Goal: Transaction & Acquisition: Purchase product/service

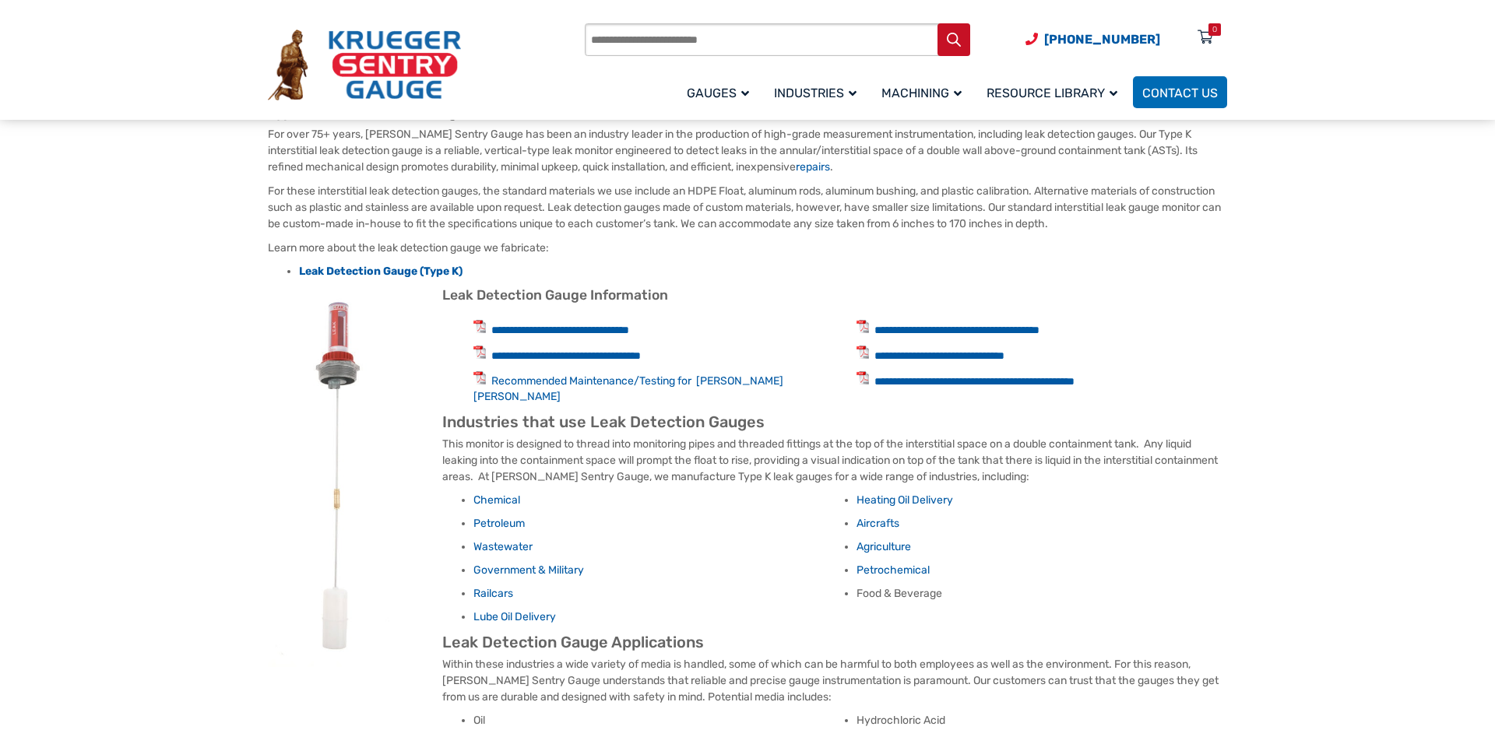
scroll to position [635, 0]
click at [629, 330] on link "**********" at bounding box center [560, 330] width 138 height 11
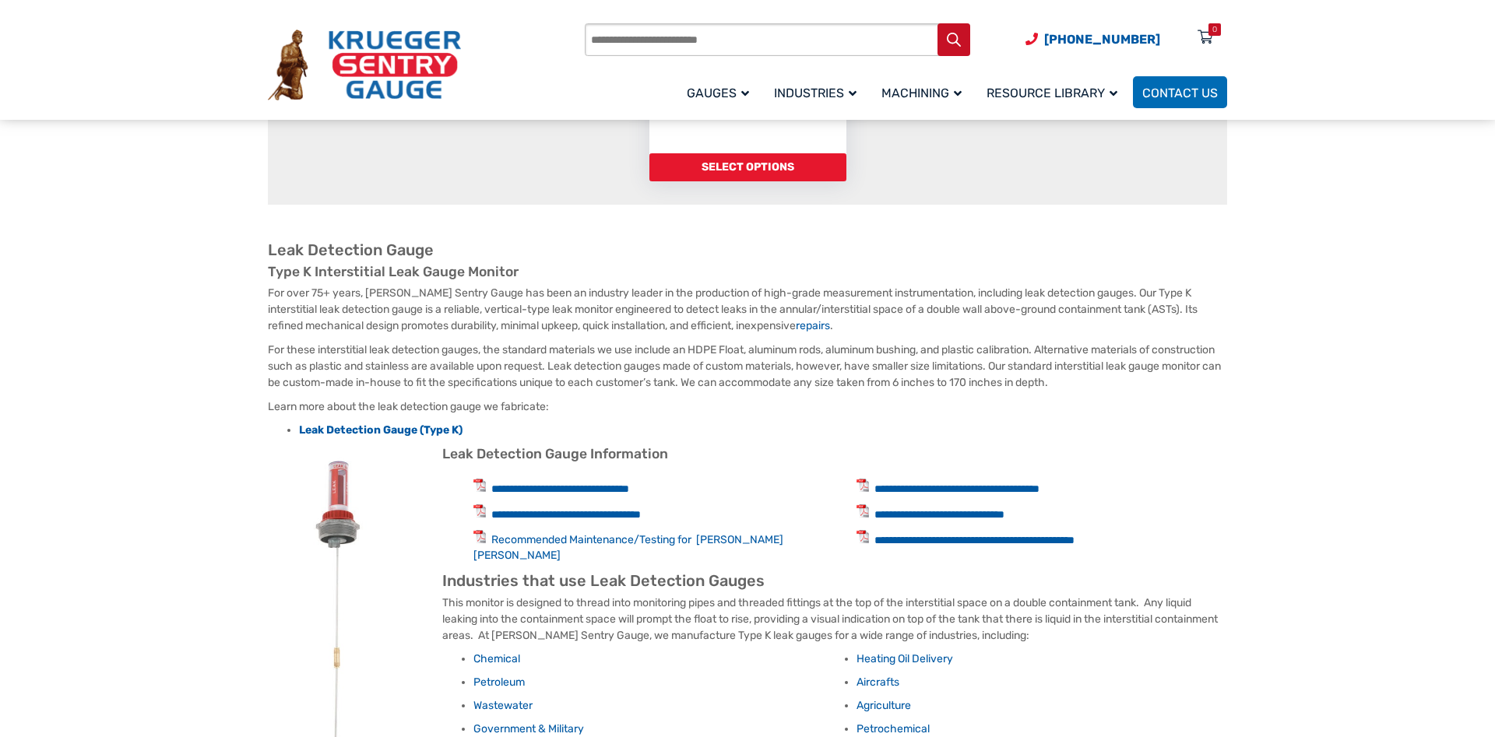
scroll to position [0, 0]
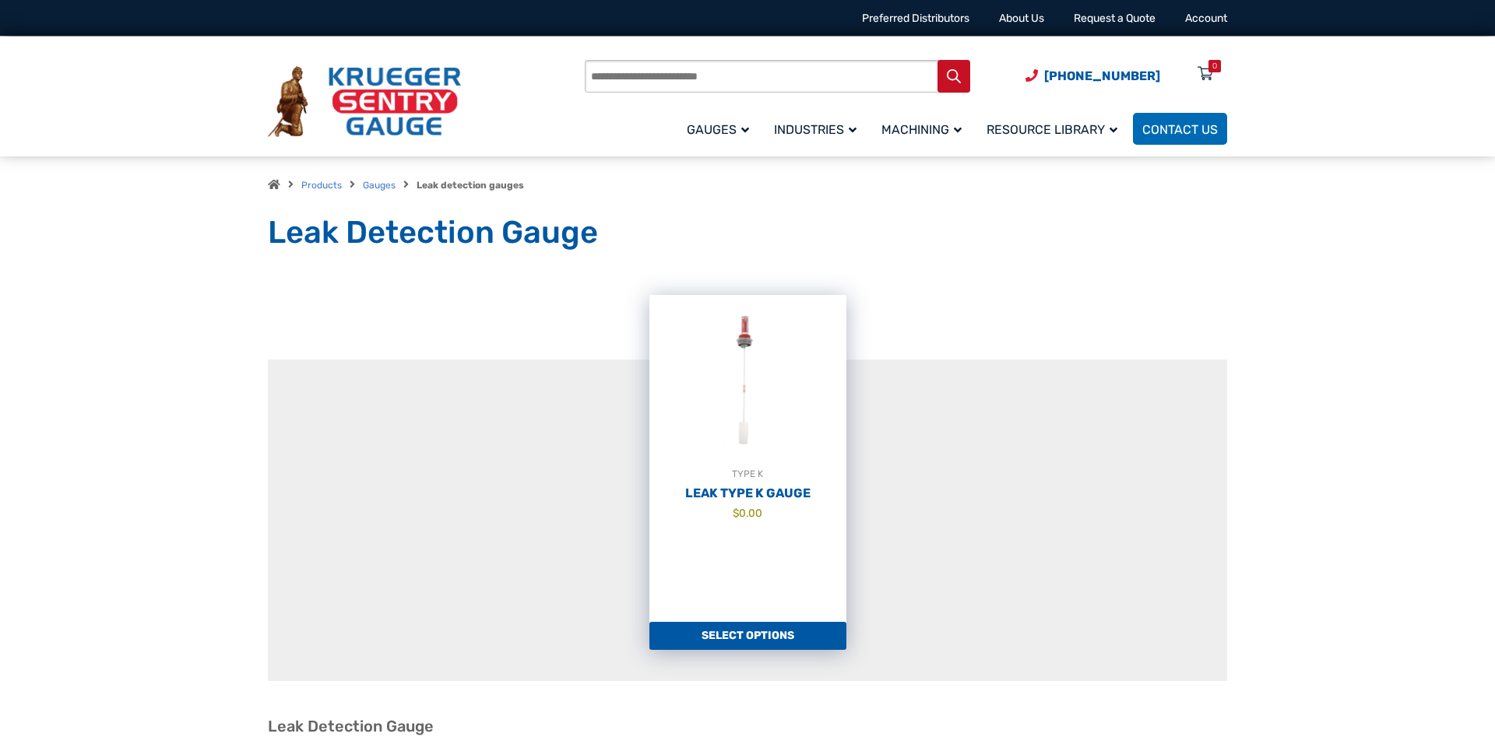
click at [770, 634] on link "Select options" at bounding box center [747, 636] width 197 height 28
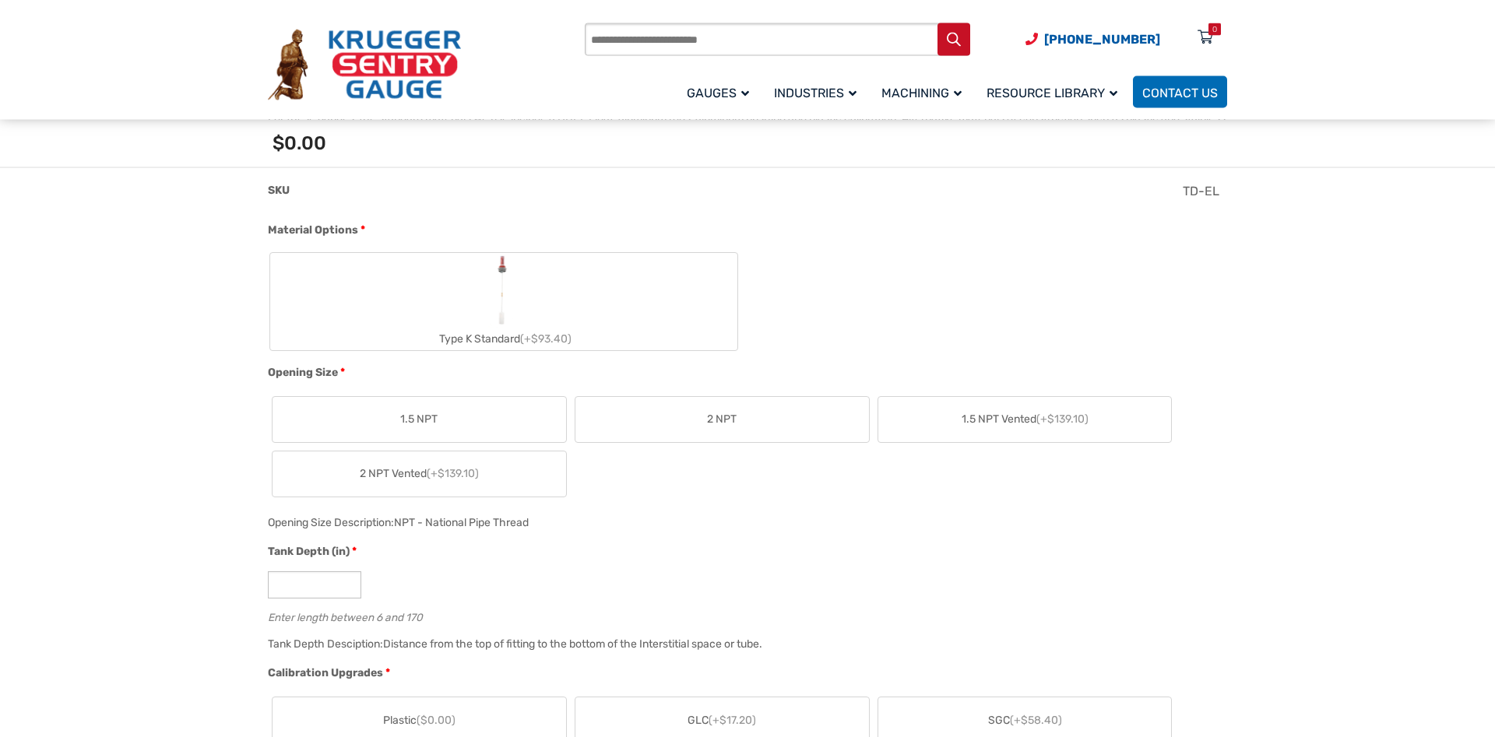
scroll to position [556, 0]
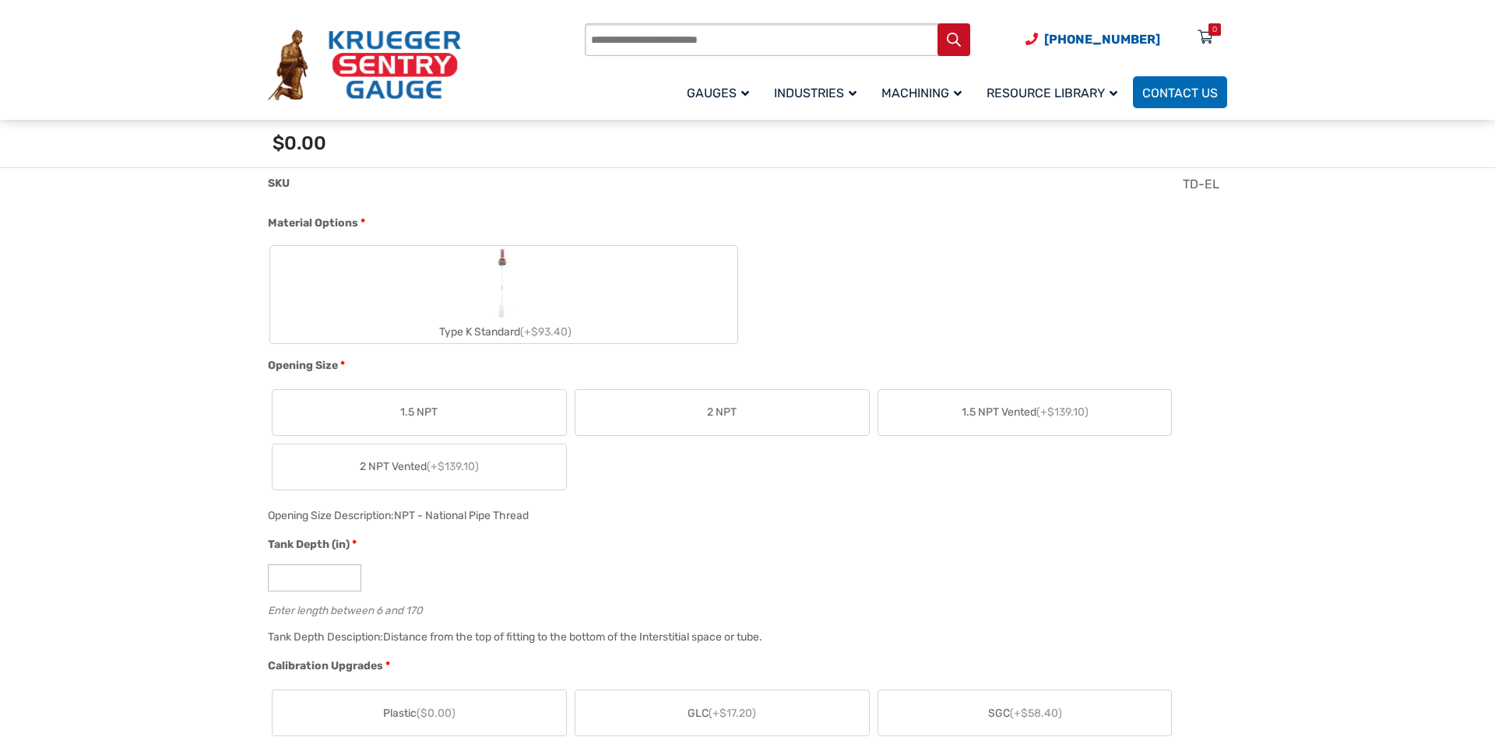
click at [731, 416] on span "2 NPT" at bounding box center [722, 412] width 30 height 16
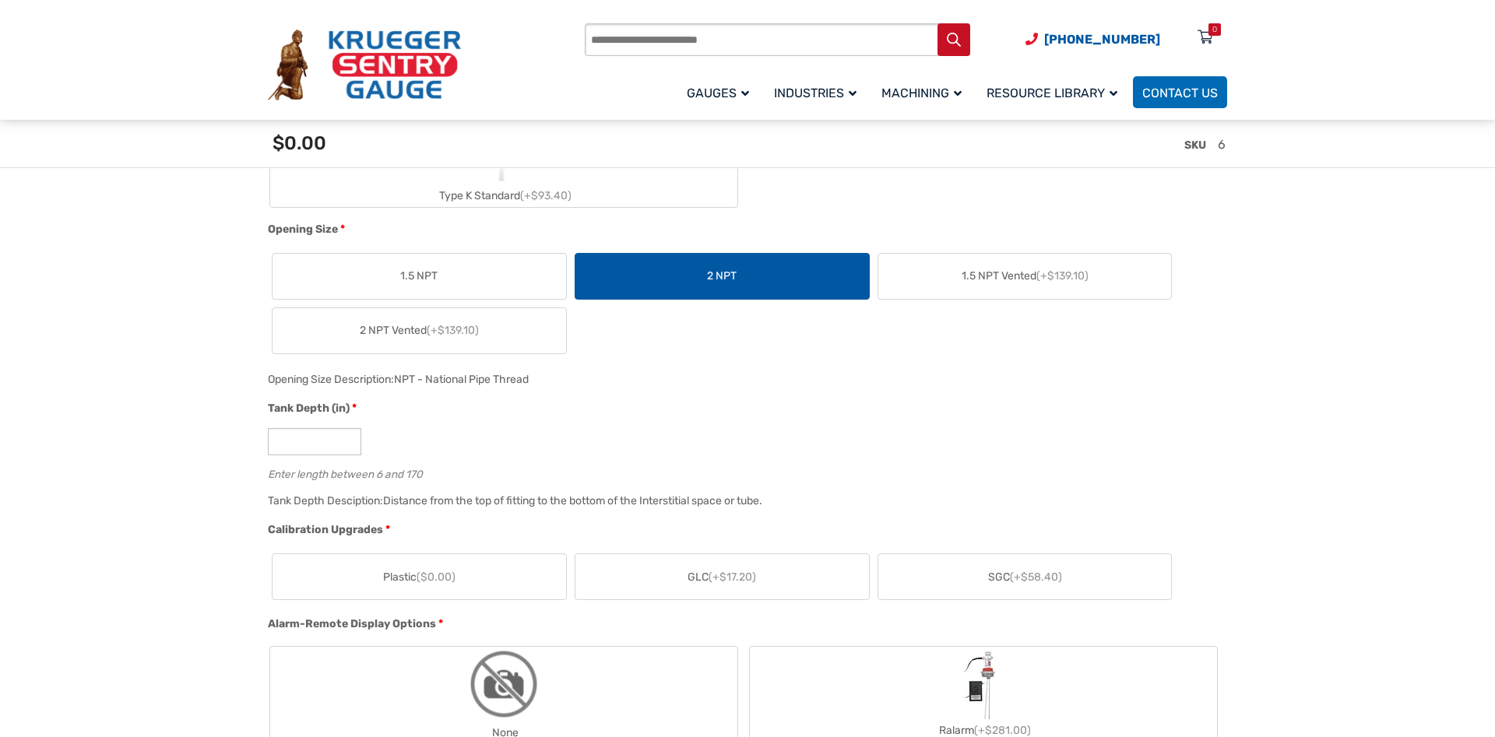
scroll to position [715, 0]
click at [313, 437] on input "*" at bounding box center [314, 440] width 93 height 27
type input "**"
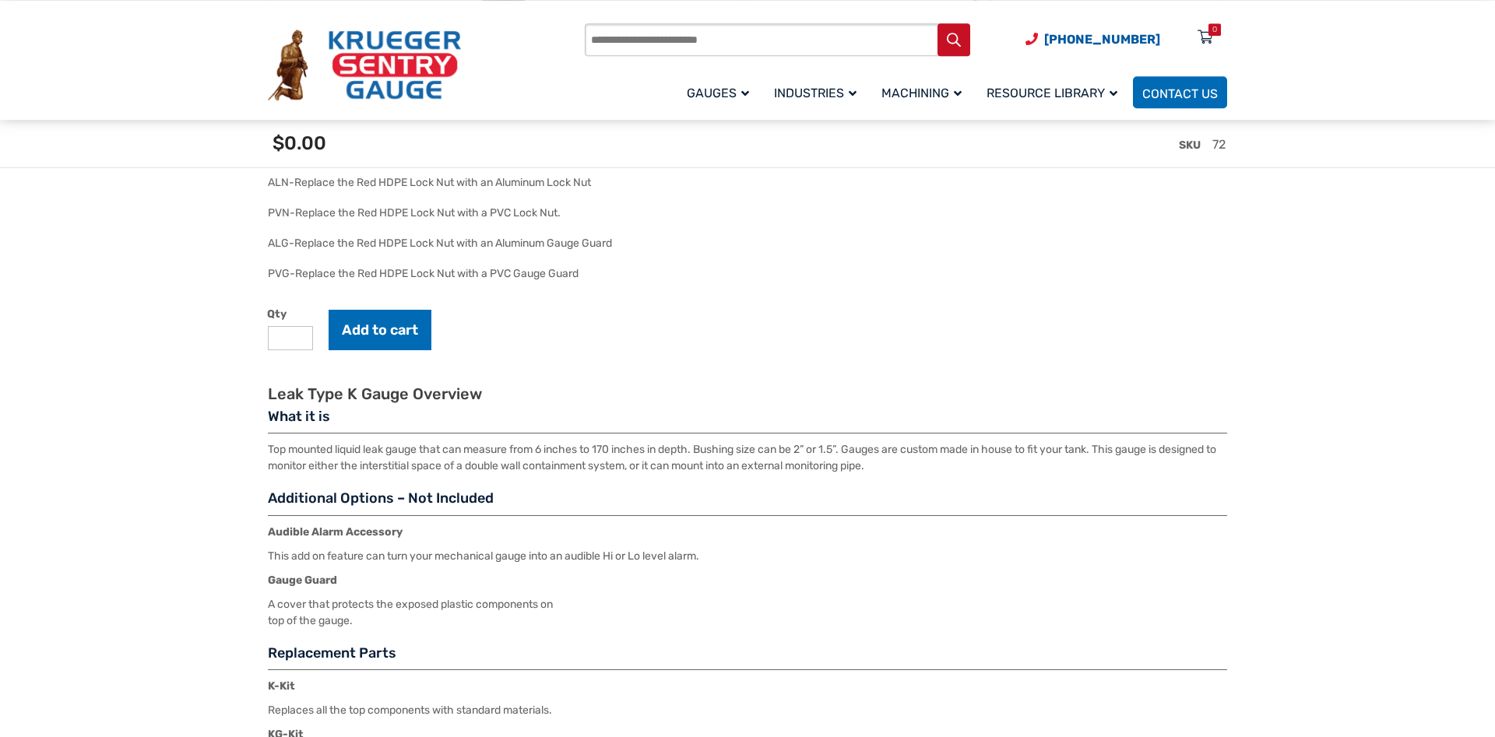
scroll to position [1906, 0]
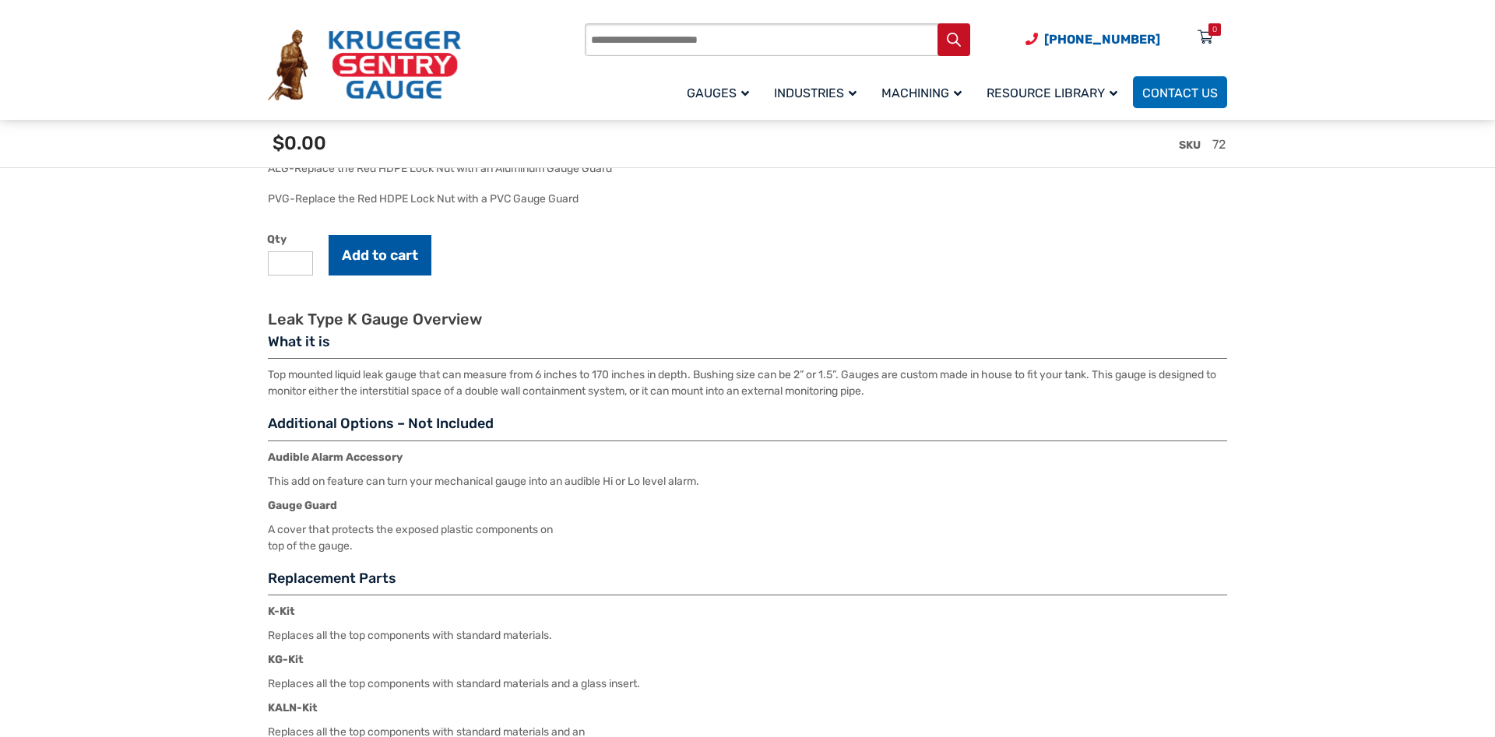
click at [376, 241] on button "Add to cart" at bounding box center [379, 255] width 103 height 40
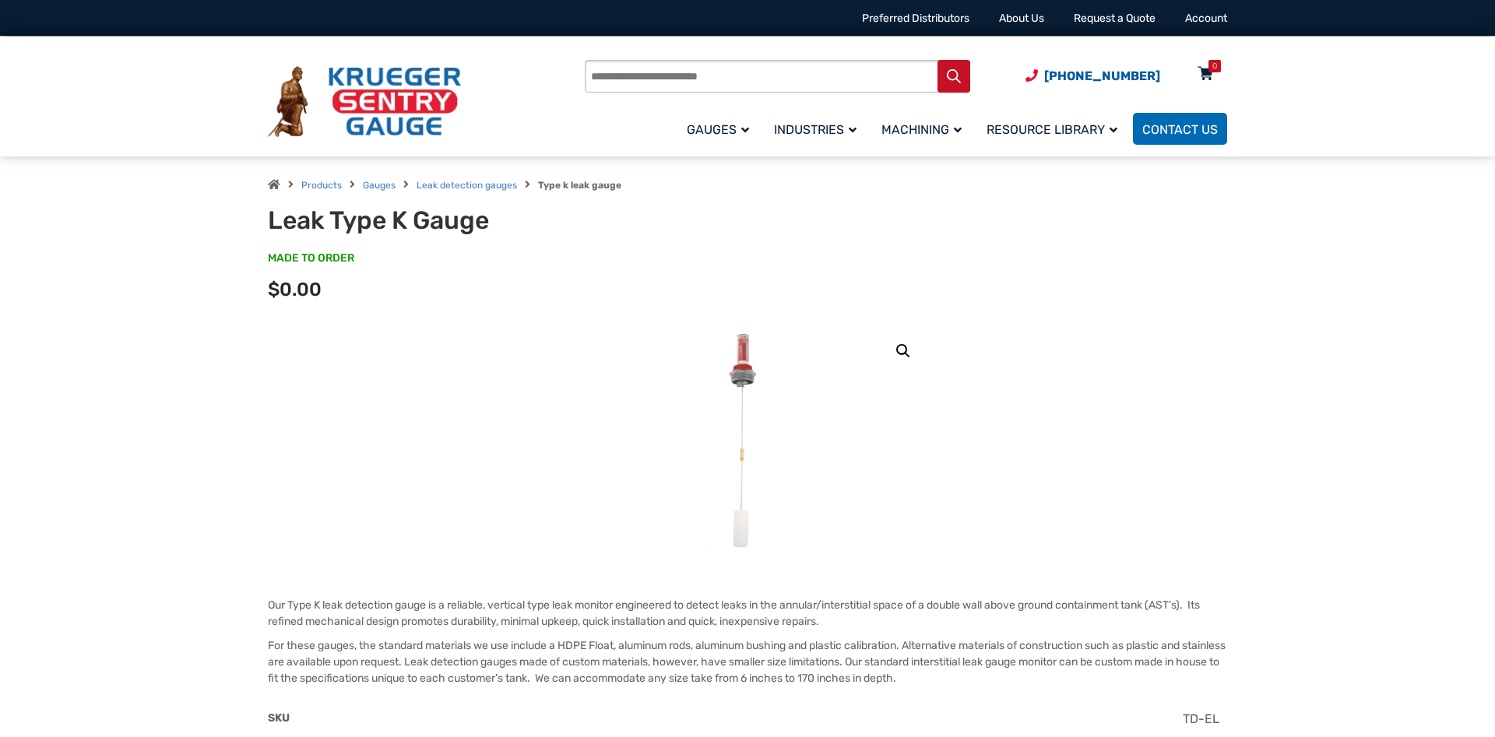
click at [1222, 68] on div "0" at bounding box center [1205, 77] width 39 height 27
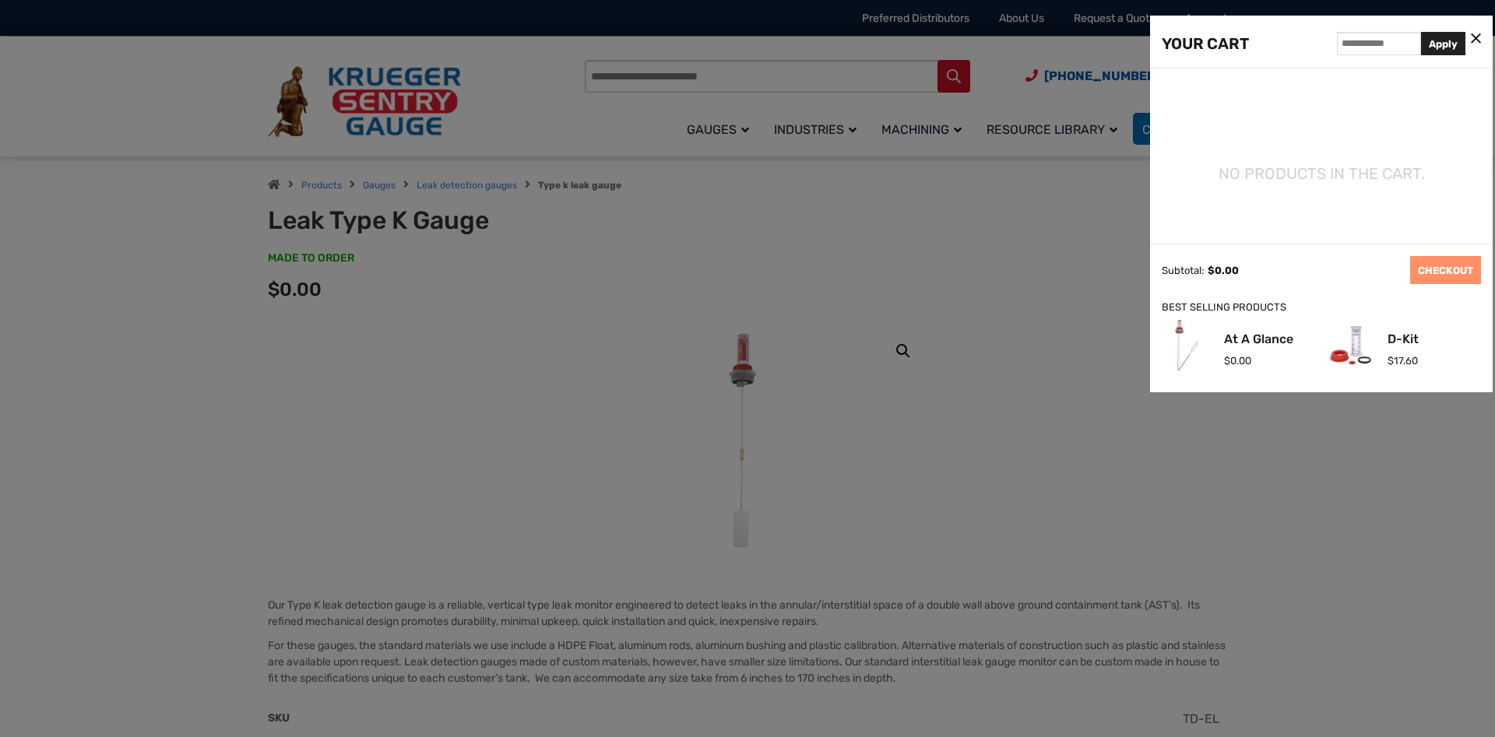
click at [1157, 241] on div "No products in the cart." at bounding box center [1321, 156] width 343 height 175
click at [985, 249] on div at bounding box center [747, 368] width 1495 height 737
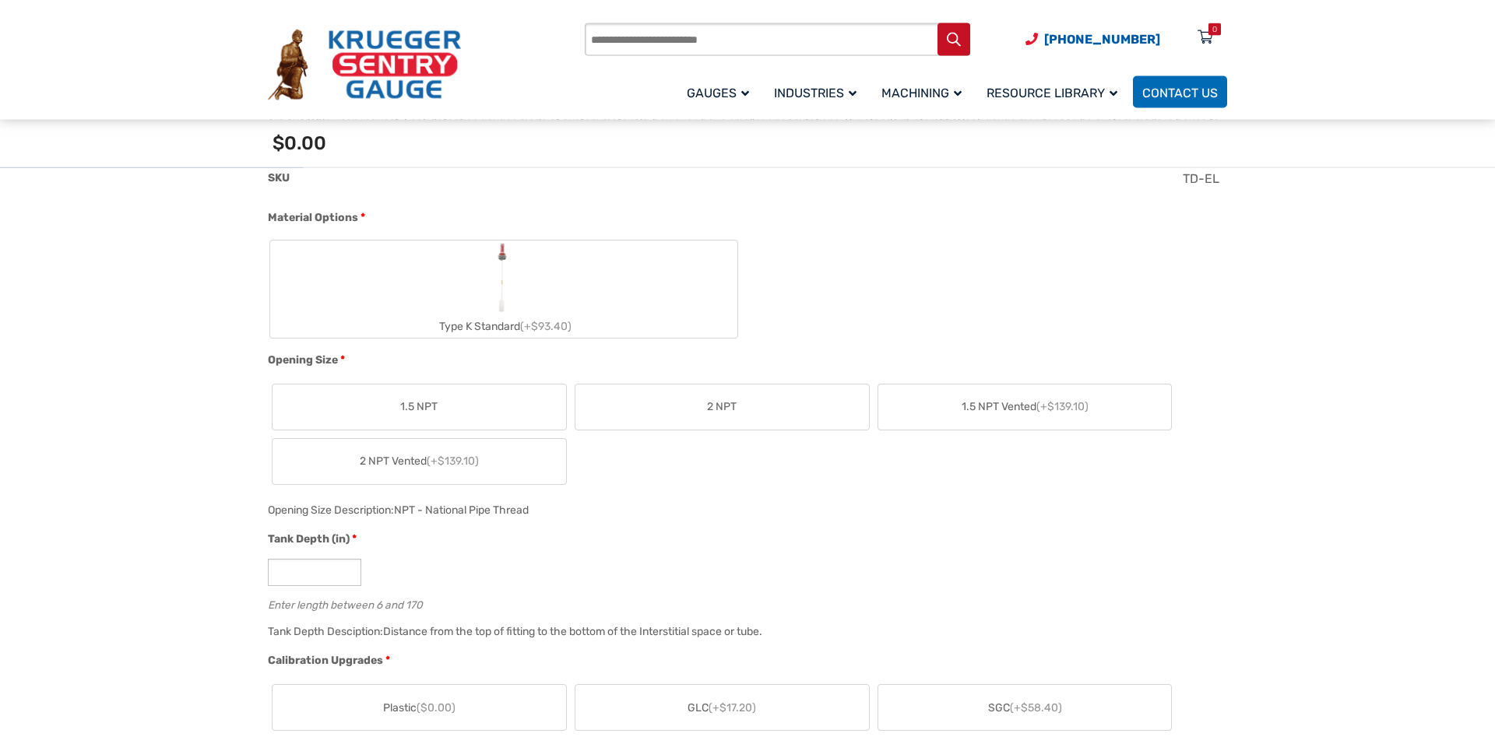
scroll to position [418, 0]
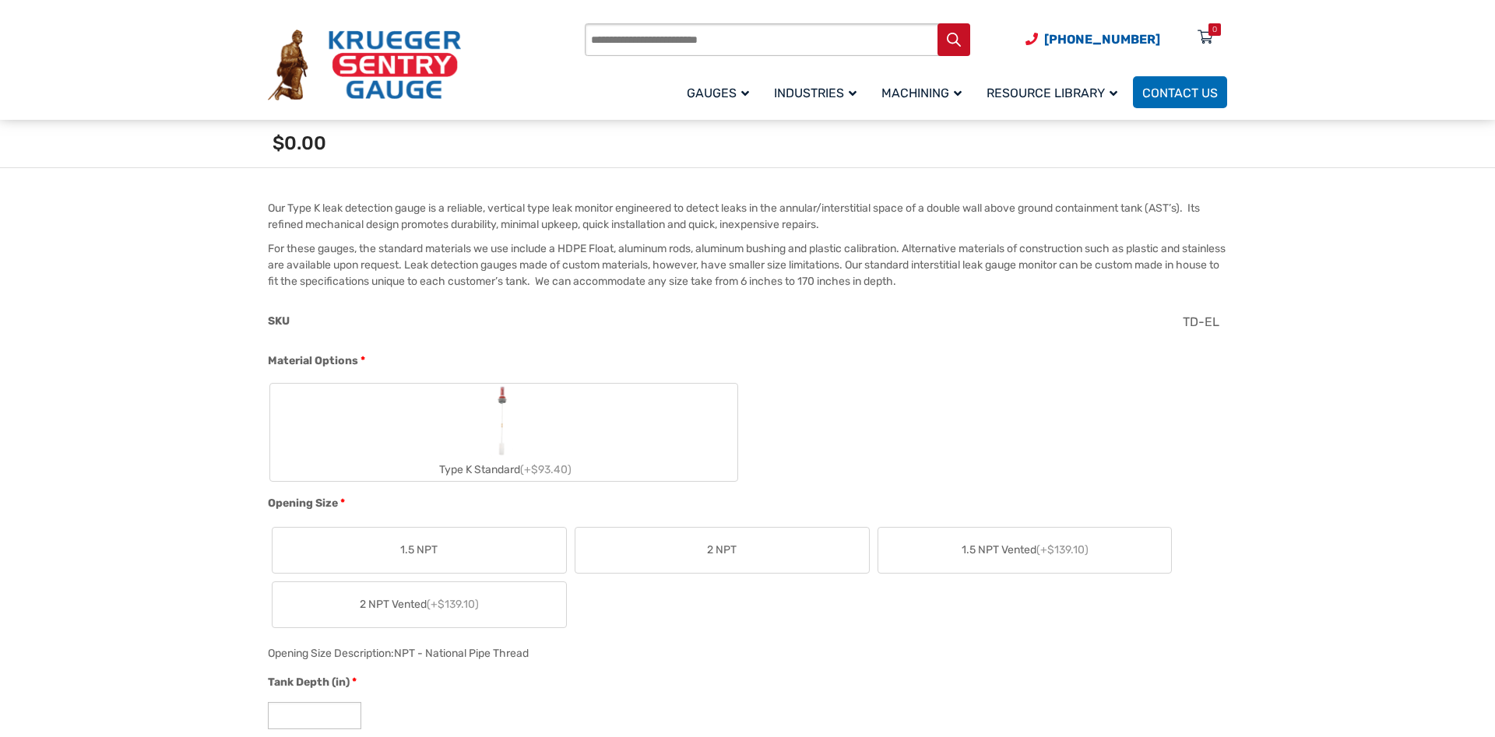
click at [532, 430] on label "Type K Standard (+$93.40)" at bounding box center [503, 432] width 467 height 97
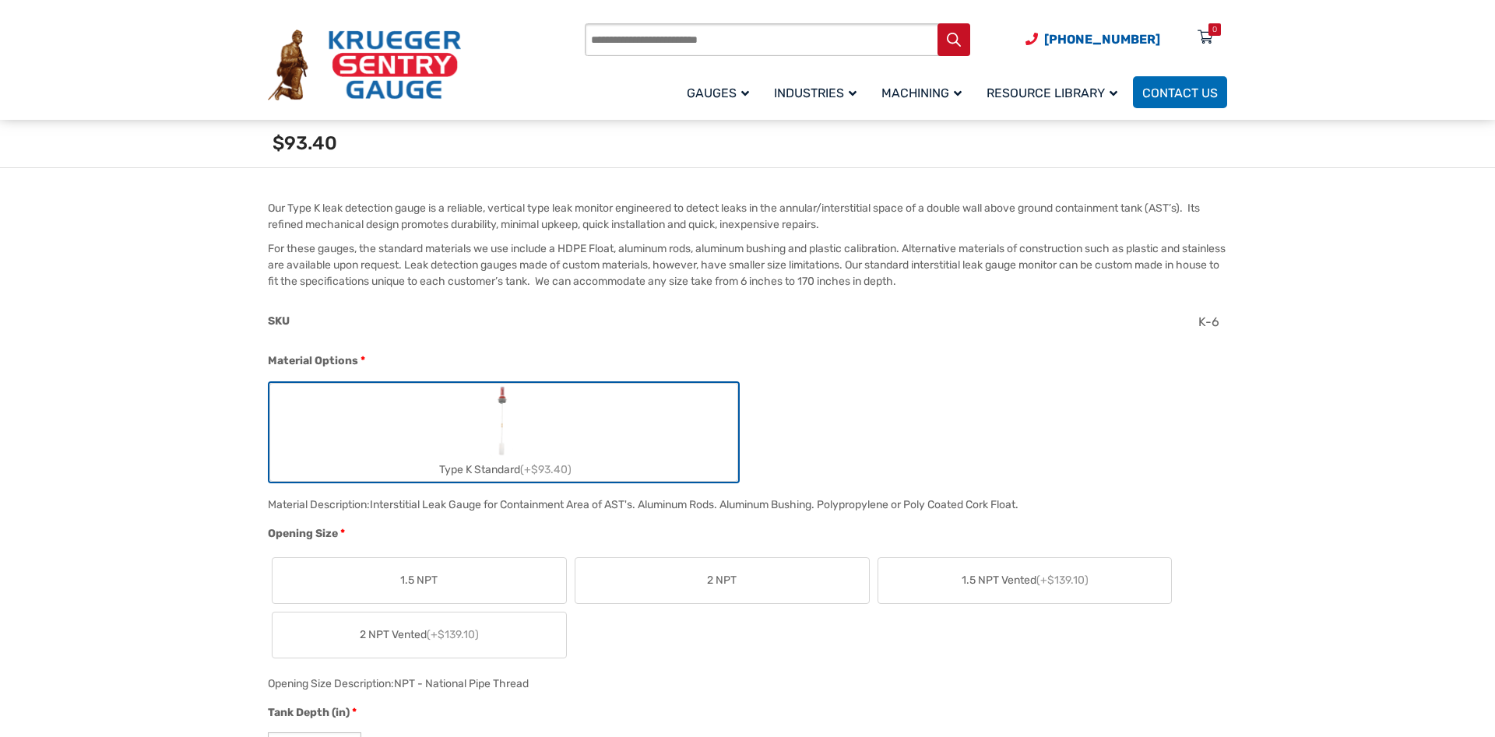
click at [718, 587] on span "2 NPT" at bounding box center [722, 580] width 30 height 16
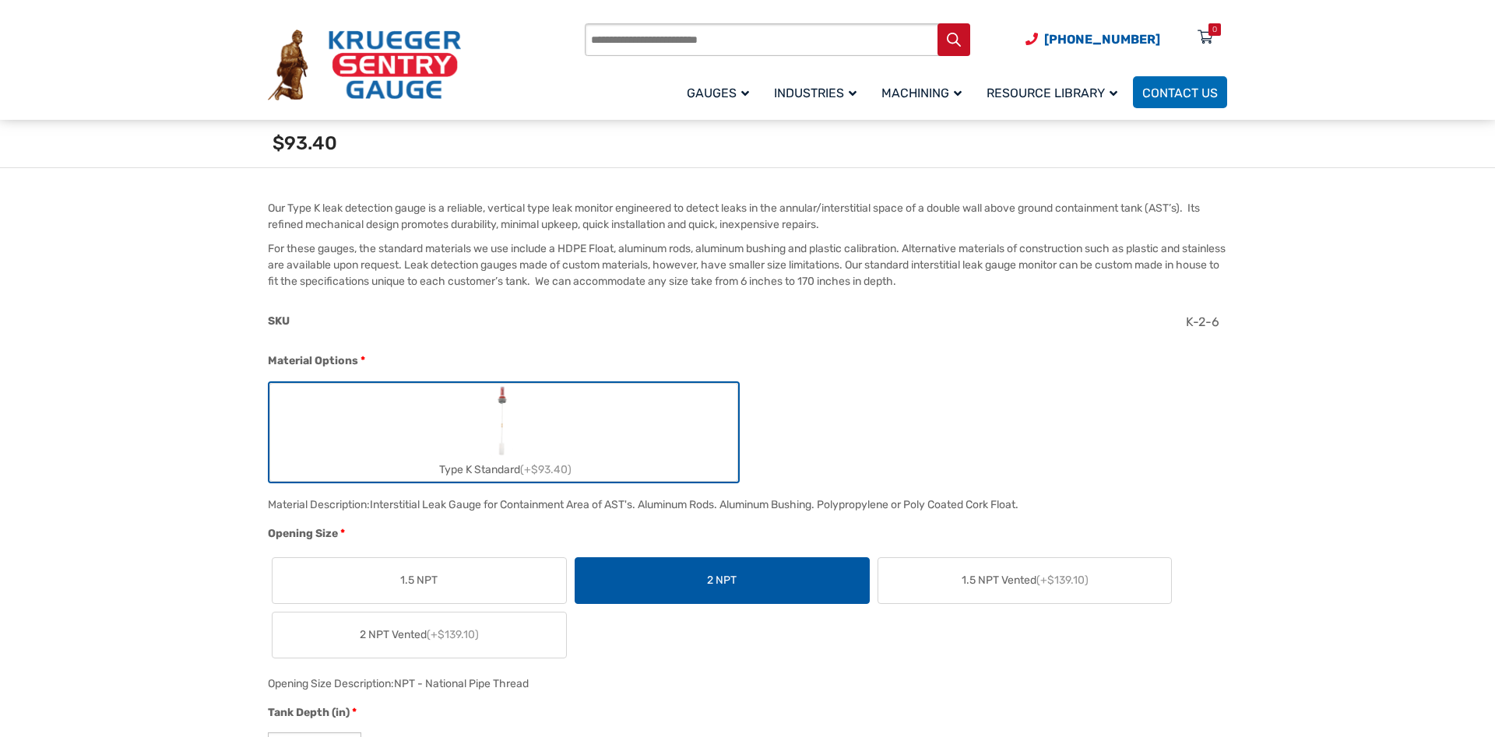
scroll to position [815, 0]
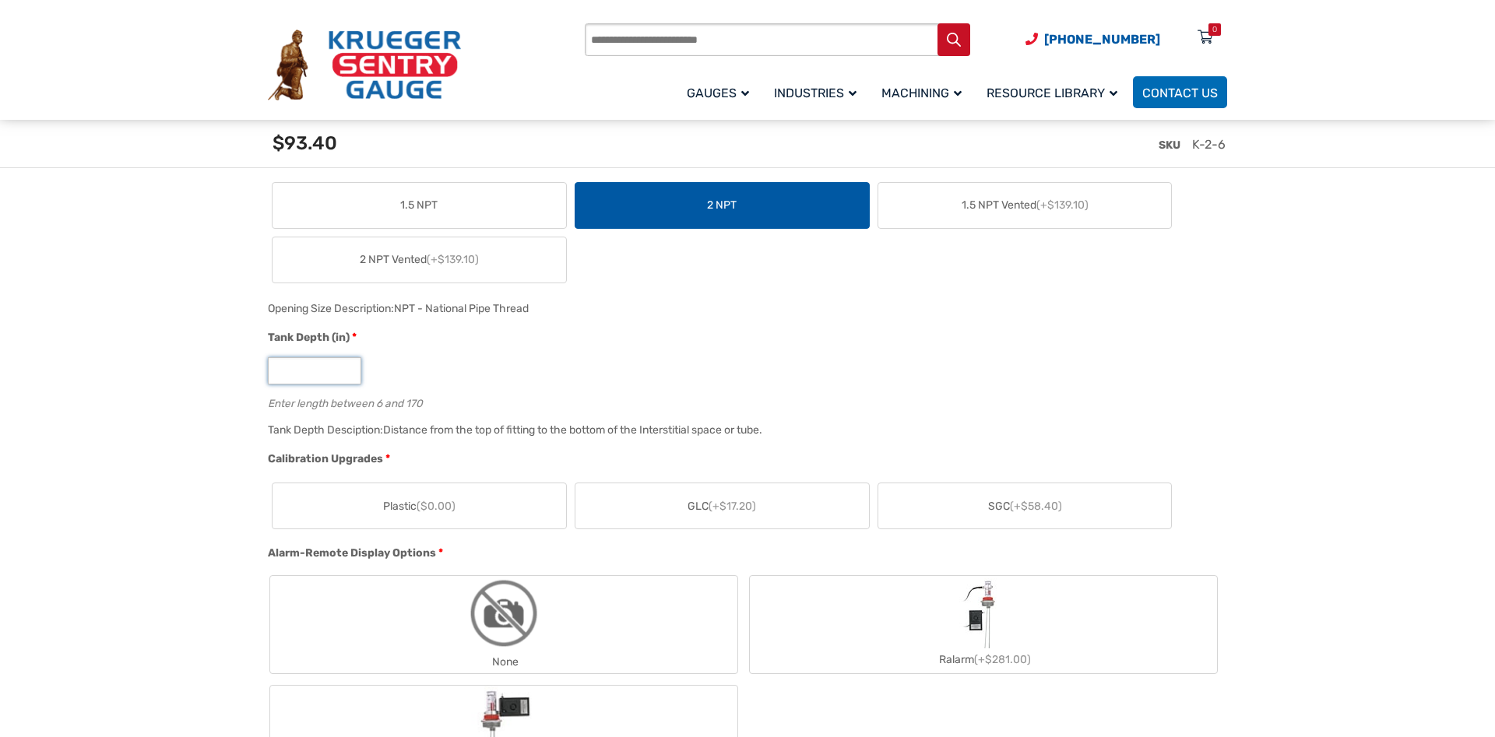
drag, startPoint x: 291, startPoint y: 377, endPoint x: 199, endPoint y: 376, distance: 91.9
click at [268, 376] on input "*" at bounding box center [314, 370] width 93 height 27
type input "**"
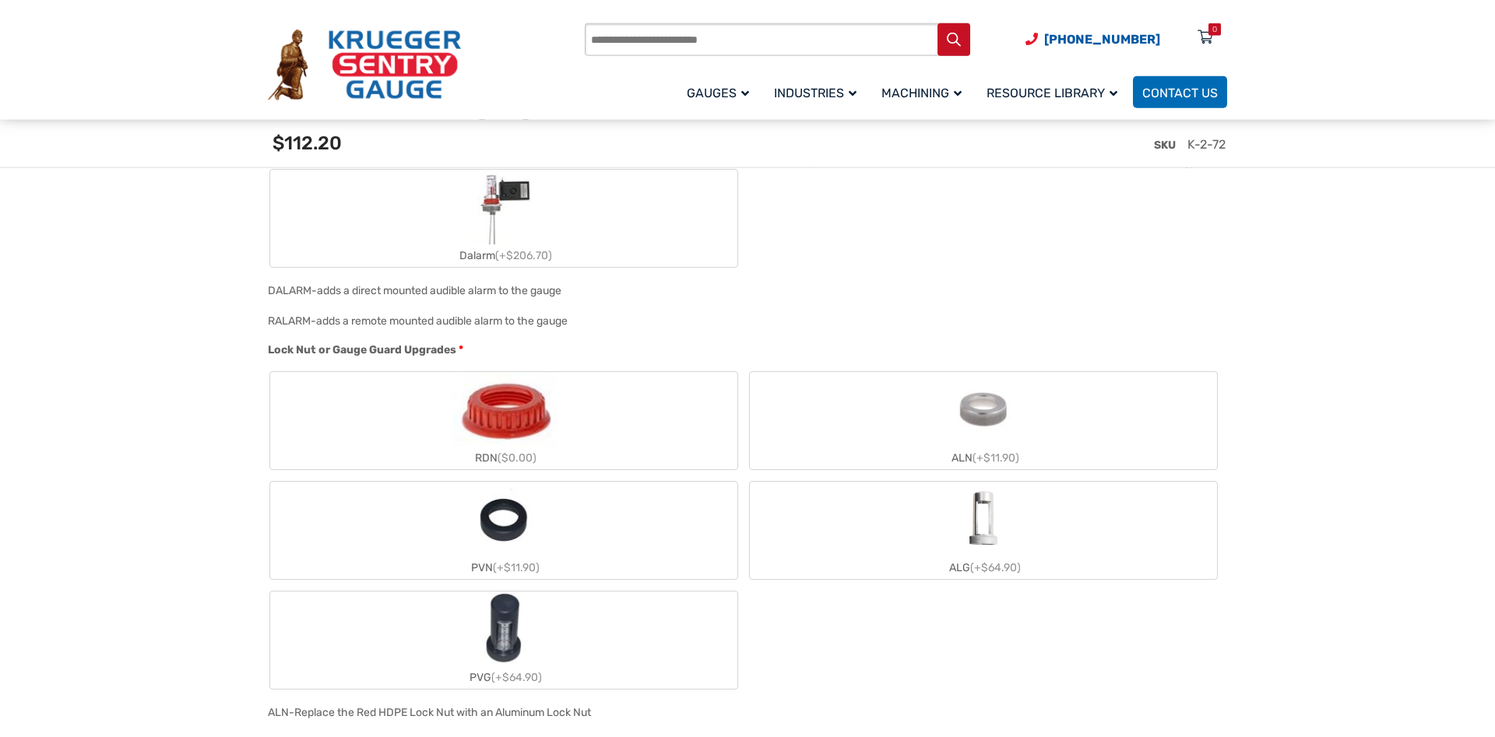
scroll to position [1371, 0]
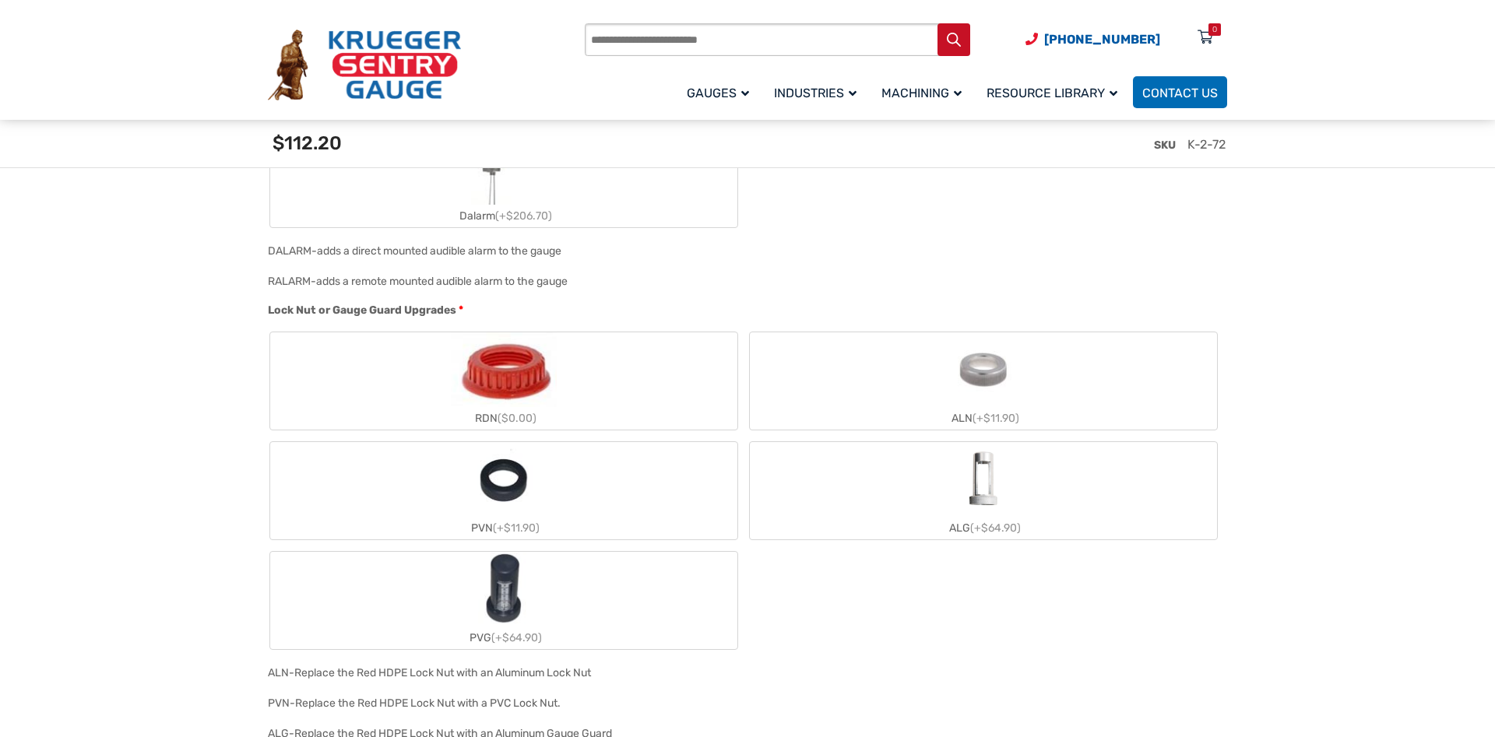
click at [359, 399] on label "RDN ($0.00)" at bounding box center [503, 380] width 467 height 97
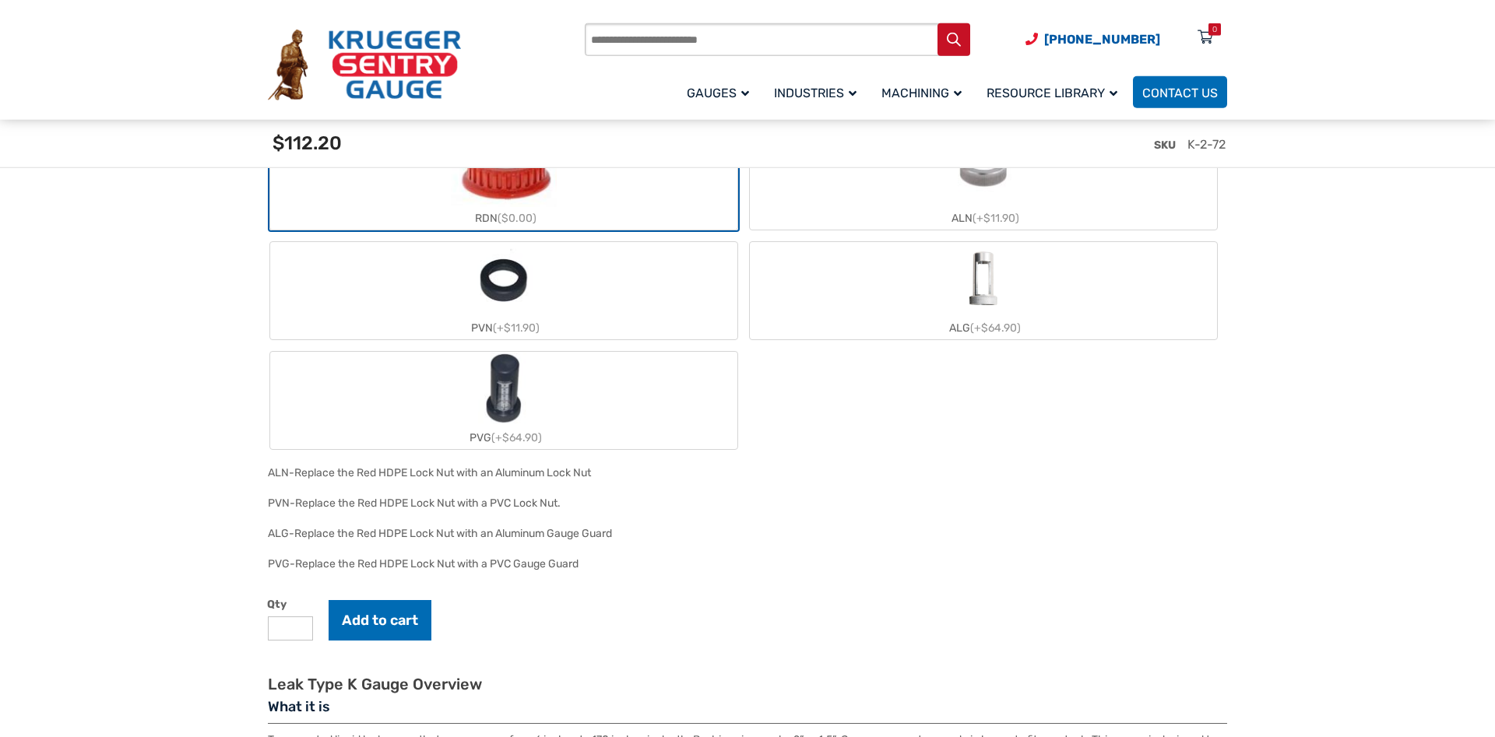
scroll to position [1609, 0]
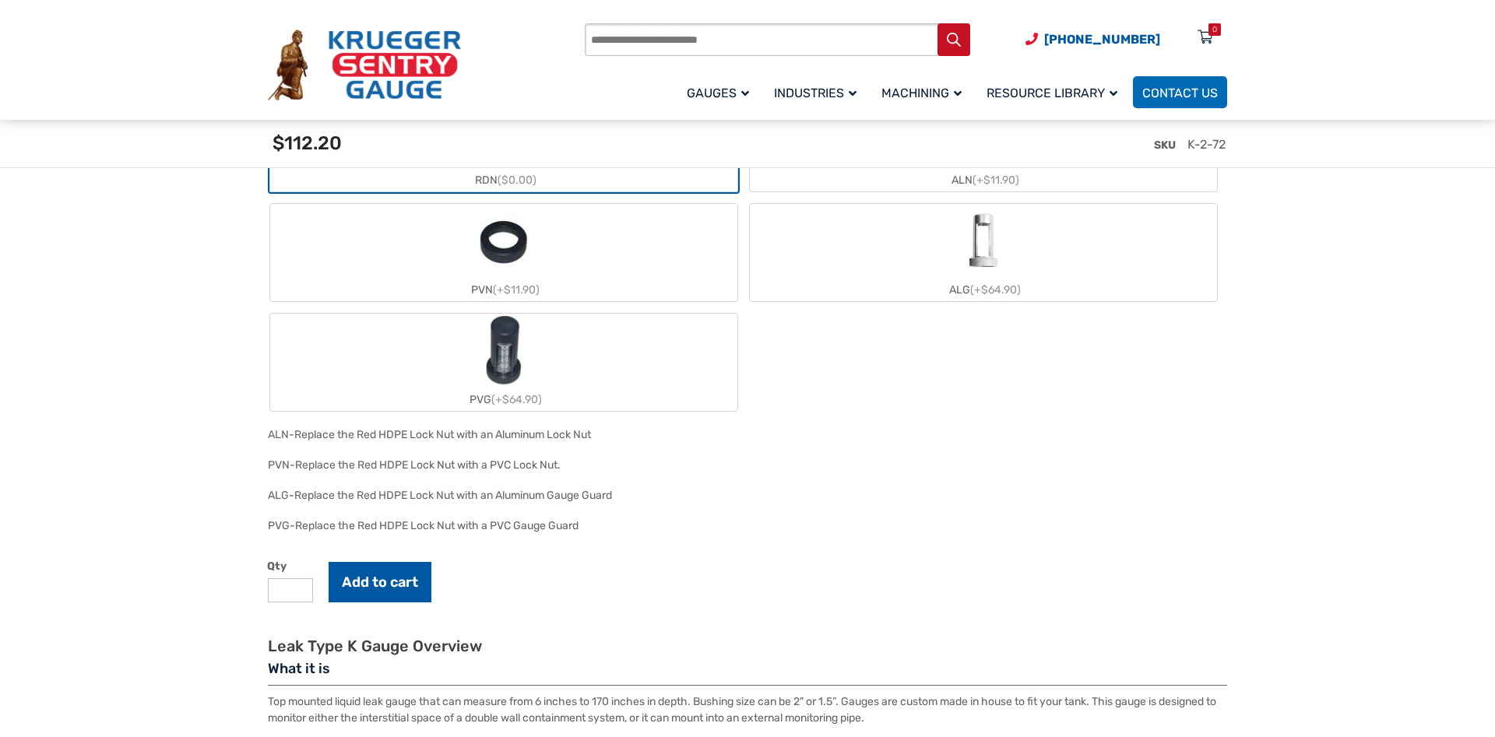
click at [378, 578] on button "Add to cart" at bounding box center [379, 582] width 103 height 40
